Goal: Download file/media

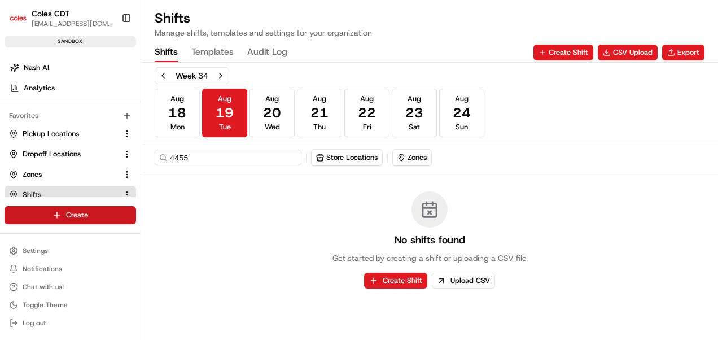
click at [41, 217] on html "Coles CDT [EMAIL_ADDRESS][DOMAIN_NAME] Toggle Sidebar sandbox Orders Deliveries…" at bounding box center [359, 170] width 718 height 340
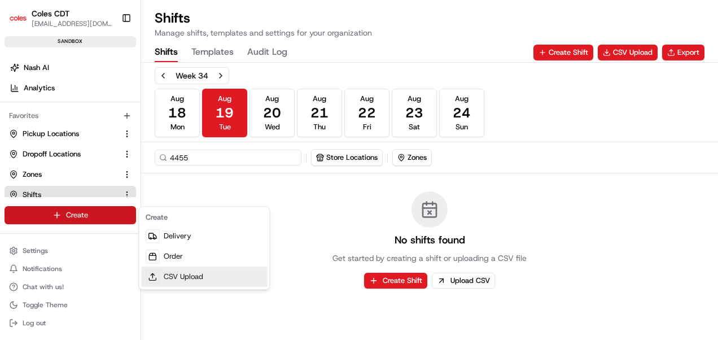
click at [189, 277] on link "CSV Upload" at bounding box center [204, 276] width 126 height 20
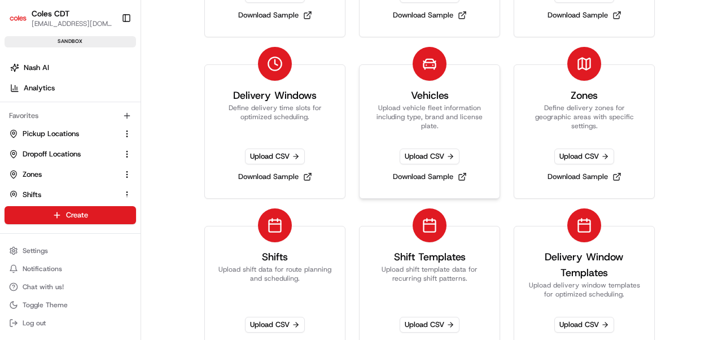
scroll to position [226, 0]
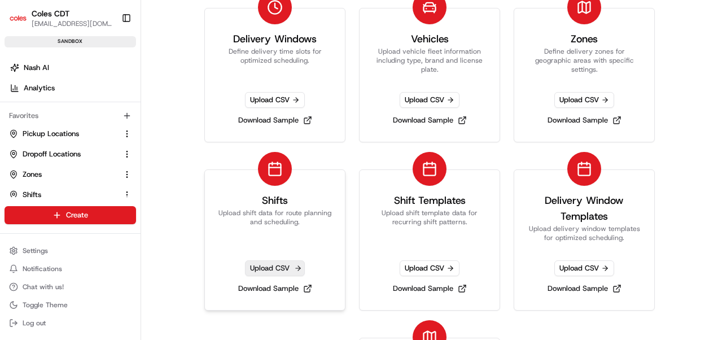
click at [276, 269] on span "Upload CSV" at bounding box center [275, 268] width 60 height 16
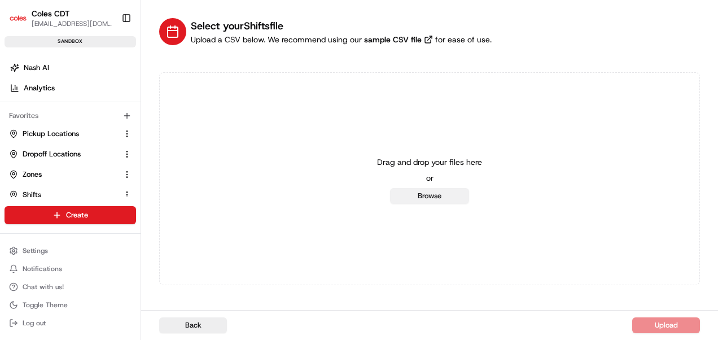
click at [423, 191] on button "Browse" at bounding box center [429, 196] width 79 height 16
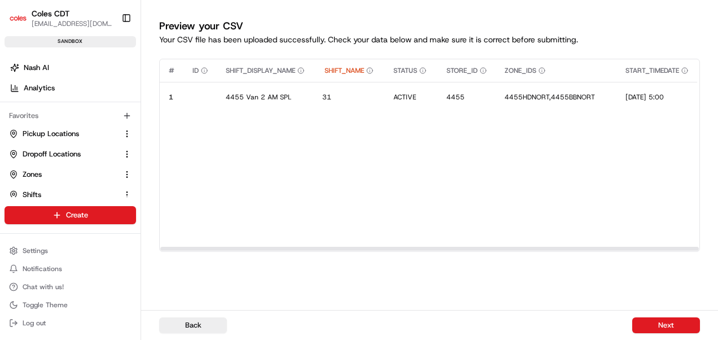
drag, startPoint x: 351, startPoint y: 248, endPoint x: 293, endPoint y: 251, distance: 57.7
click at [293, 251] on div at bounding box center [429, 249] width 539 height 4
click at [370, 72] on circle "button" at bounding box center [370, 71] width 6 height 6
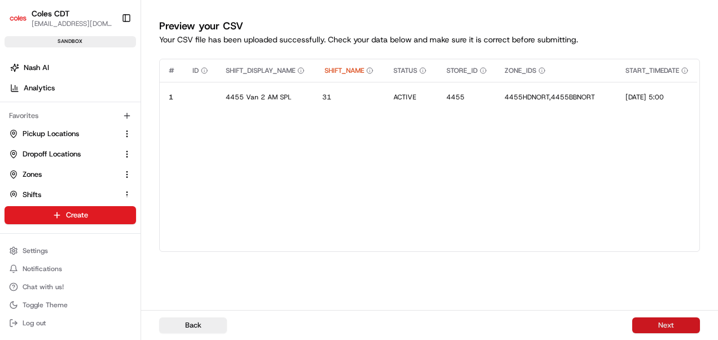
click at [658, 326] on button "Next" at bounding box center [666, 325] width 68 height 16
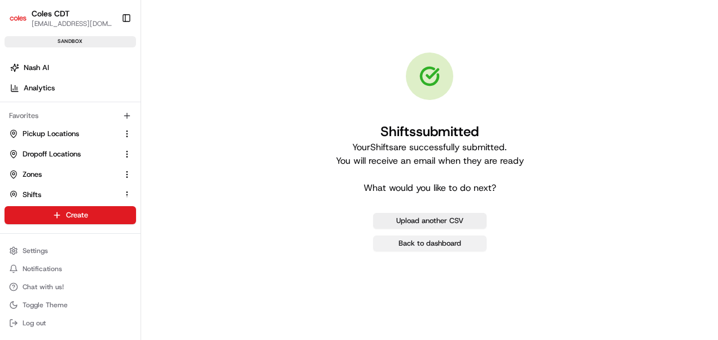
click at [402, 243] on link "Back to dashboard" at bounding box center [429, 243] width 113 height 16
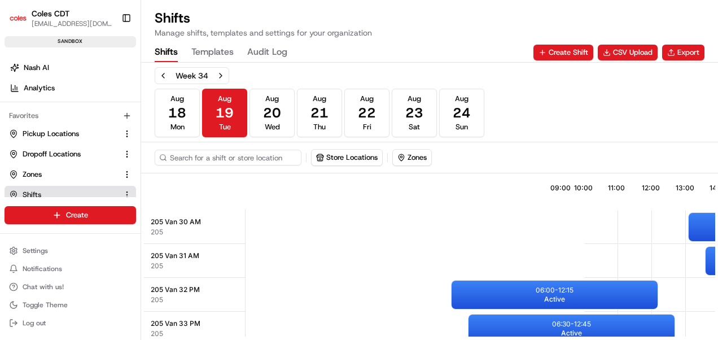
scroll to position [0, 349]
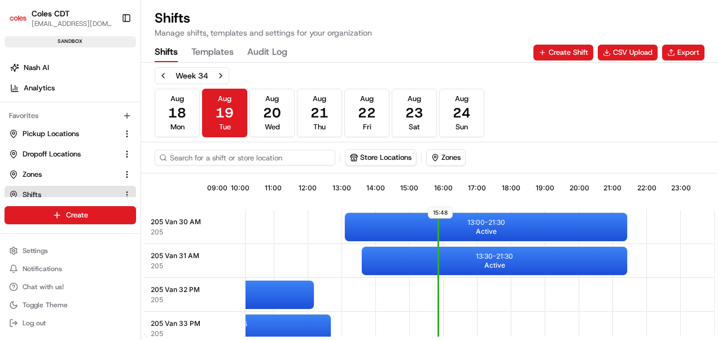
click at [214, 156] on input at bounding box center [245, 158] width 181 height 16
click at [353, 121] on button "[DATE] Fri" at bounding box center [366, 113] width 45 height 49
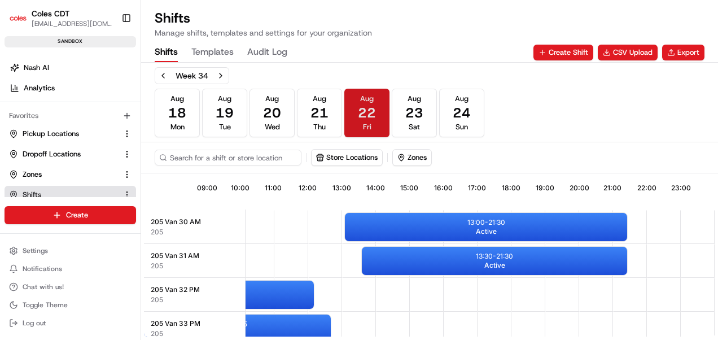
scroll to position [0, 349]
click at [271, 153] on input at bounding box center [245, 158] width 181 height 16
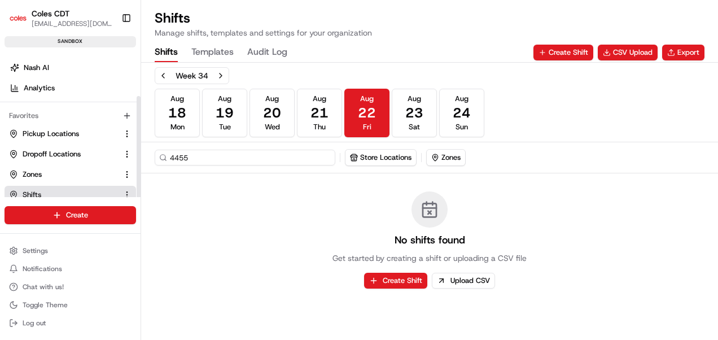
type input "4455"
click at [508, 114] on div "Week 34 [DATE] [DATE] [DATE] [DATE] [DATE] [DATE] [DATE] Sun" at bounding box center [430, 102] width 550 height 70
click at [678, 59] on button "Export" at bounding box center [683, 53] width 42 height 16
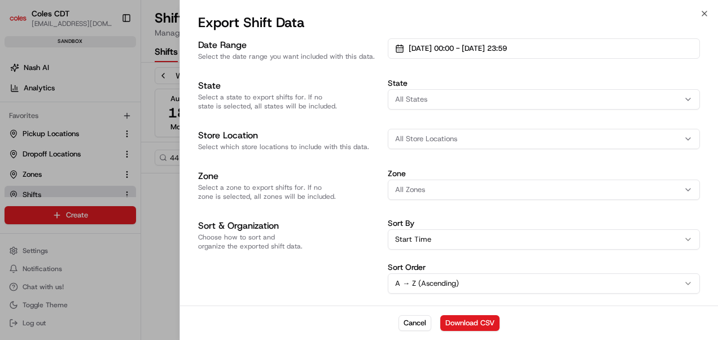
click at [422, 142] on span "All Store Locations" at bounding box center [426, 139] width 62 height 10
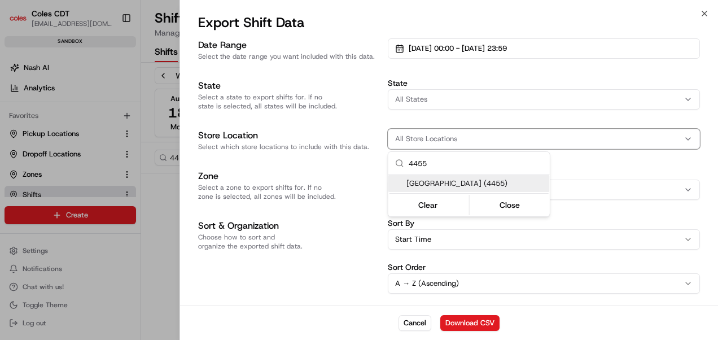
type input "4455"
click at [440, 182] on span "[GEOGRAPHIC_DATA] (4455)" at bounding box center [476, 183] width 139 height 10
click at [477, 49] on div at bounding box center [359, 170] width 718 height 340
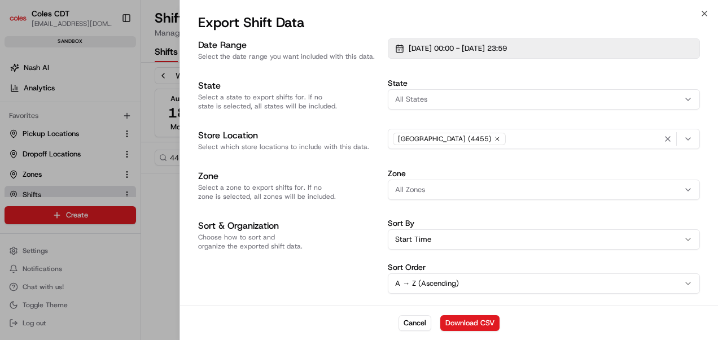
click at [498, 50] on span "[DATE] 00:00 - [DATE] 23:59" at bounding box center [458, 48] width 98 height 10
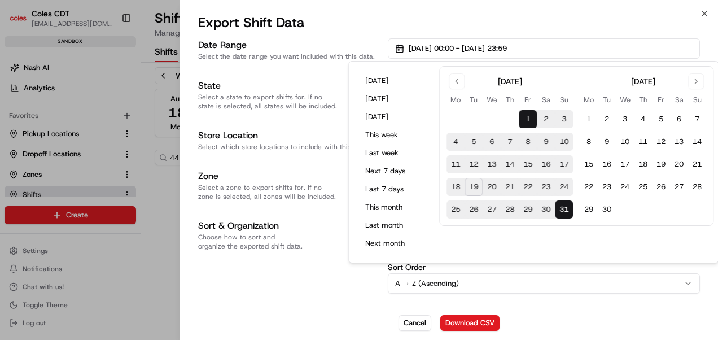
click at [530, 185] on button "22" at bounding box center [528, 187] width 18 height 18
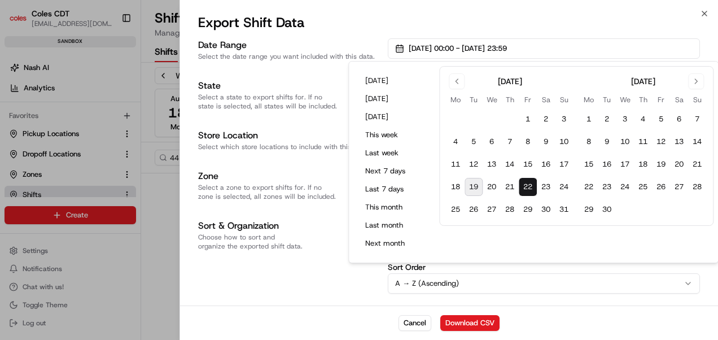
click at [530, 185] on button "22" at bounding box center [528, 187] width 18 height 18
click at [291, 279] on div "Sort & Organization Choose how to sort and organize the exported shift data." at bounding box center [288, 256] width 181 height 75
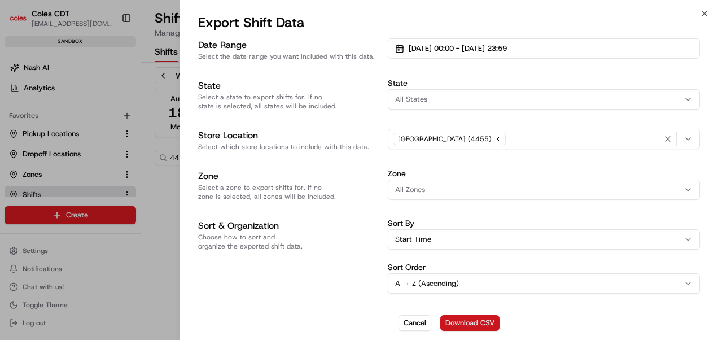
click at [471, 321] on button "Download CSV" at bounding box center [469, 323] width 59 height 16
